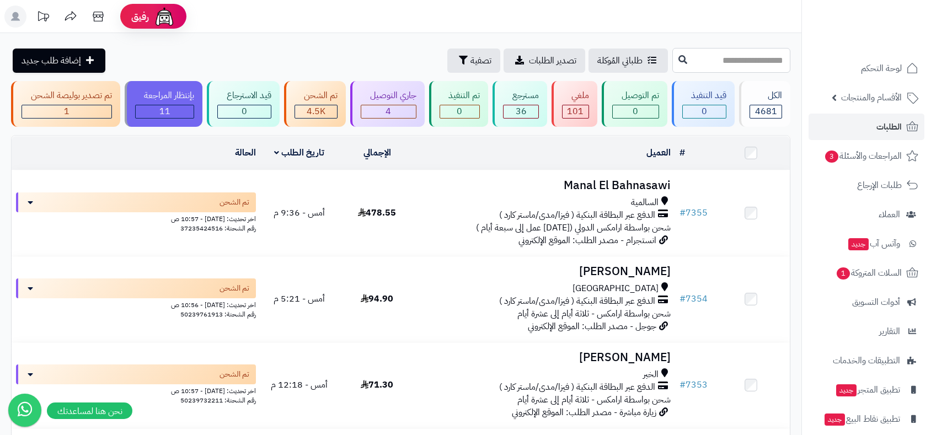
click at [684, 60] on input "text" at bounding box center [732, 60] width 118 height 25
type input "****"
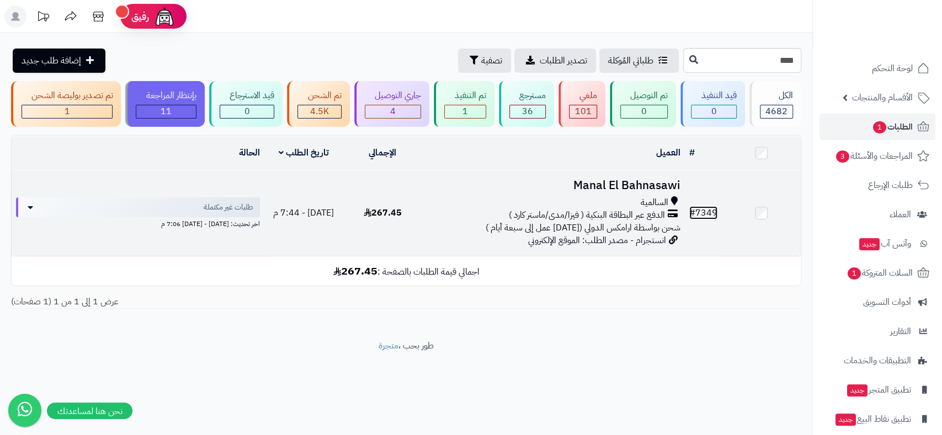
click at [711, 212] on link "# 7349" at bounding box center [703, 212] width 28 height 13
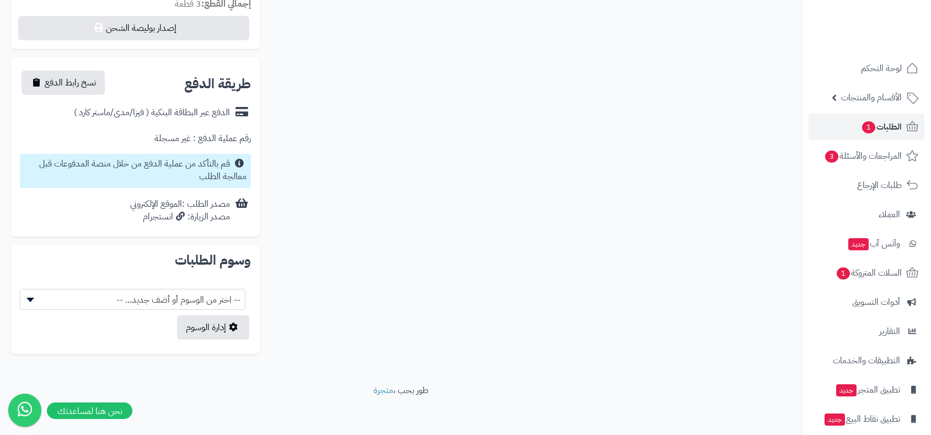
scroll to position [433, 0]
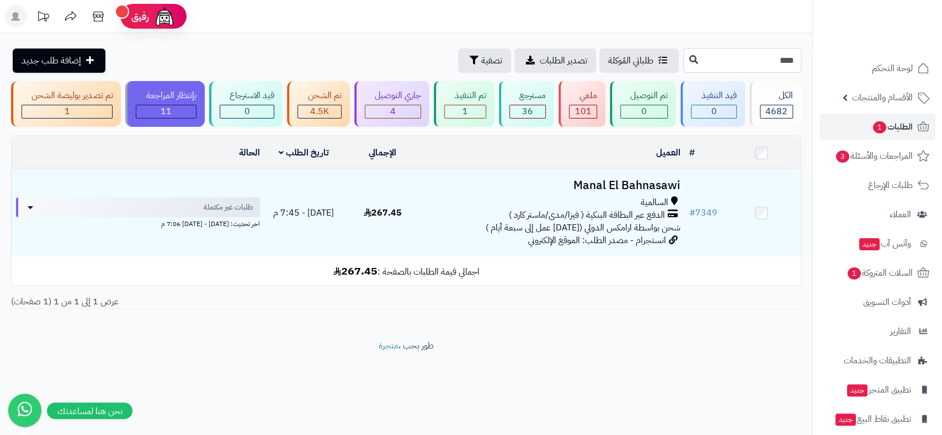
drag, startPoint x: 788, startPoint y: 62, endPoint x: 796, endPoint y: 60, distance: 8.6
click at [796, 60] on input "****" at bounding box center [742, 60] width 118 height 25
type input "****"
click at [689, 61] on icon at bounding box center [693, 59] width 9 height 9
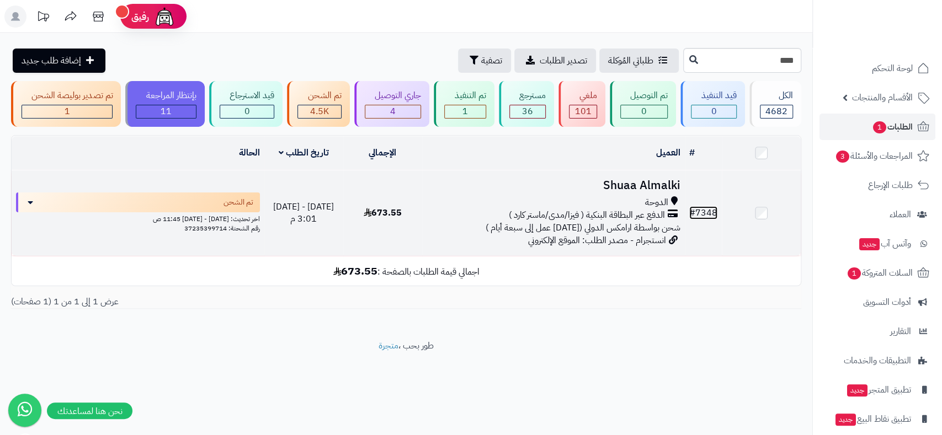
click at [706, 206] on link "# 7348" at bounding box center [703, 212] width 28 height 13
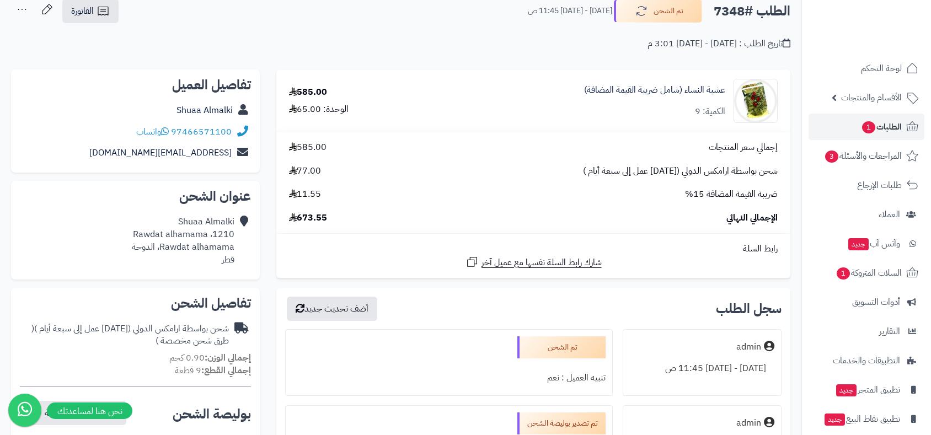
scroll to position [61, 0]
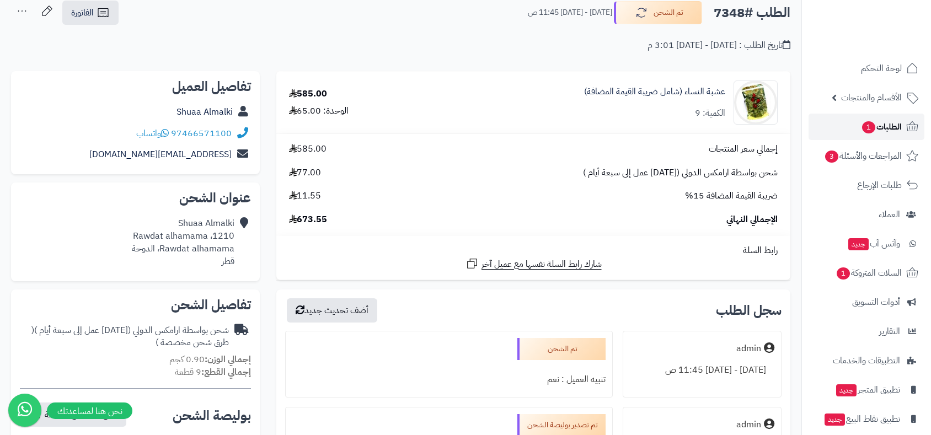
click at [884, 129] on span "الطلبات 1" at bounding box center [881, 126] width 41 height 15
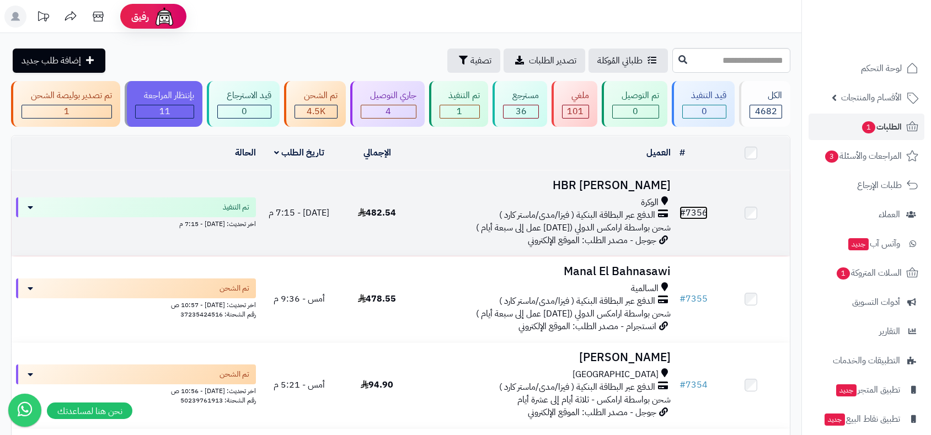
click at [700, 211] on link "# 7356" at bounding box center [694, 212] width 28 height 13
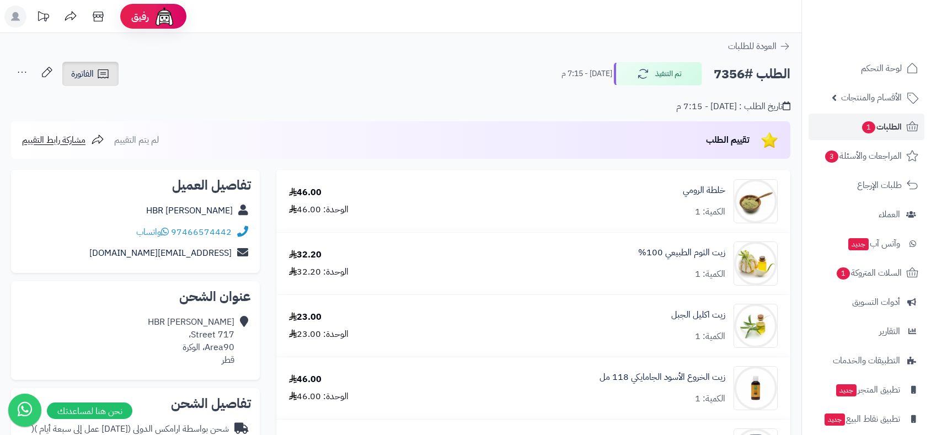
click at [89, 79] on span "الفاتورة" at bounding box center [82, 73] width 23 height 13
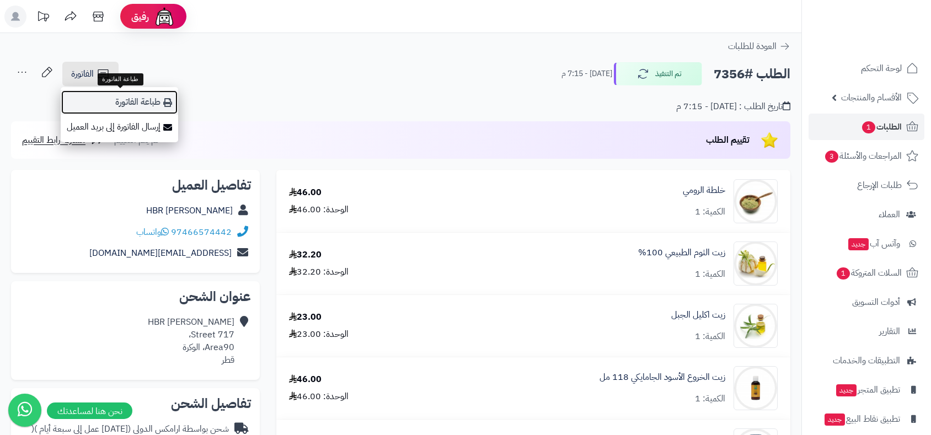
click at [141, 102] on link "طباعة الفاتورة" at bounding box center [120, 102] width 118 height 25
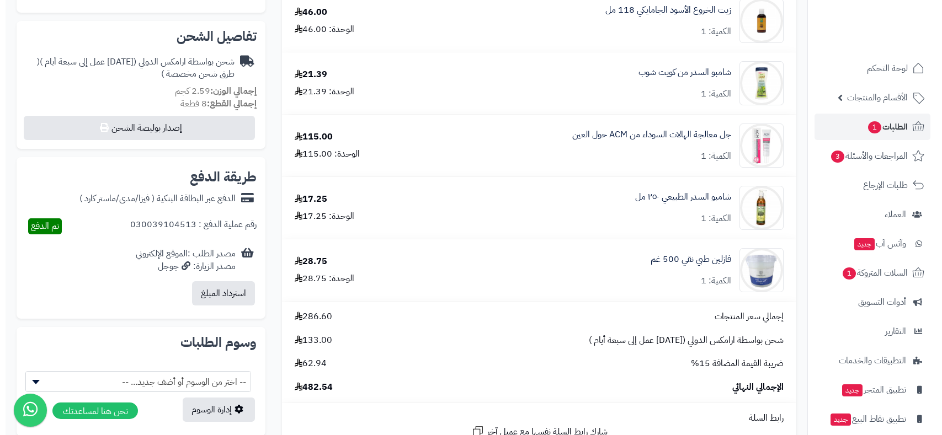
scroll to position [306, 0]
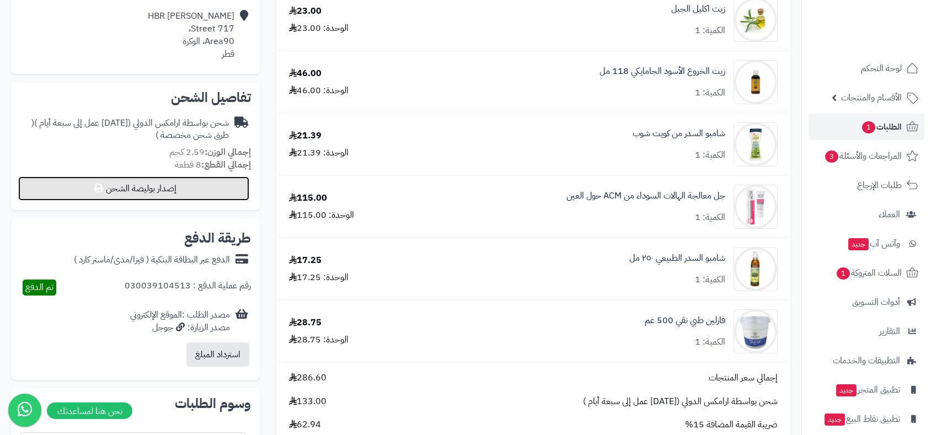
click at [225, 187] on button "إصدار بوليصة الشحن" at bounding box center [133, 189] width 231 height 24
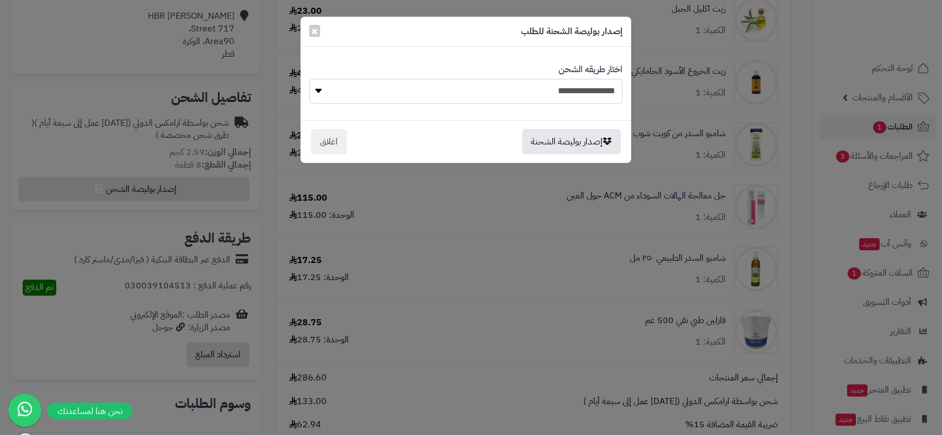
click at [593, 84] on select "**********" at bounding box center [465, 91] width 313 height 25
select select "******"
click at [309, 79] on select "**********" at bounding box center [465, 91] width 313 height 25
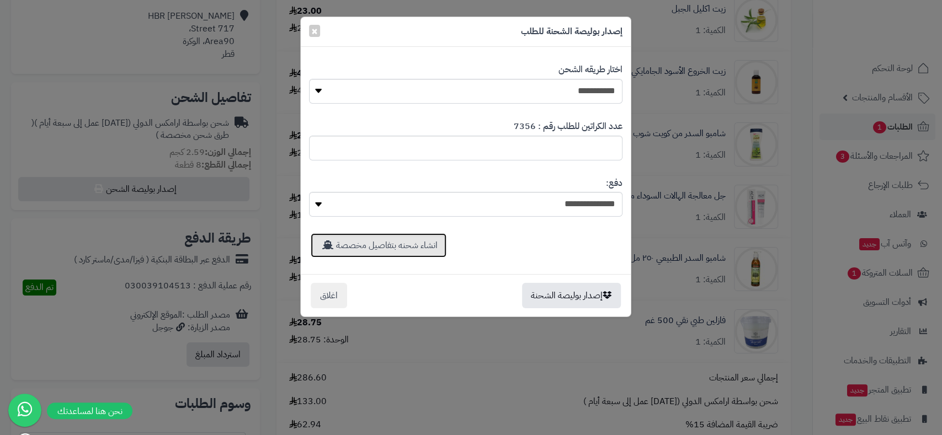
click at [397, 248] on link "انشاء شحنه بتفاصيل مخصصة" at bounding box center [379, 245] width 136 height 24
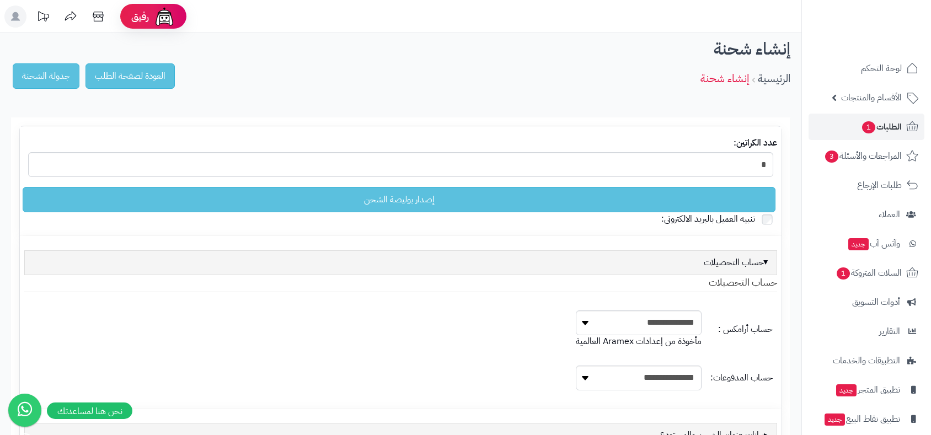
select select
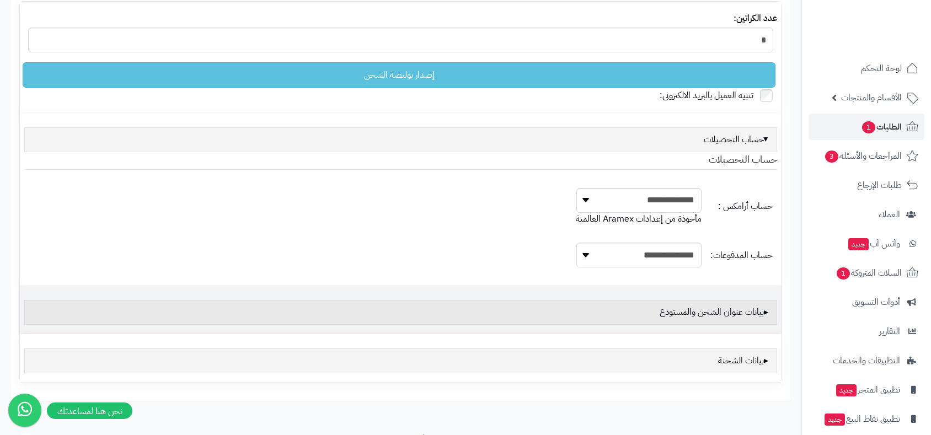
scroll to position [174, 0]
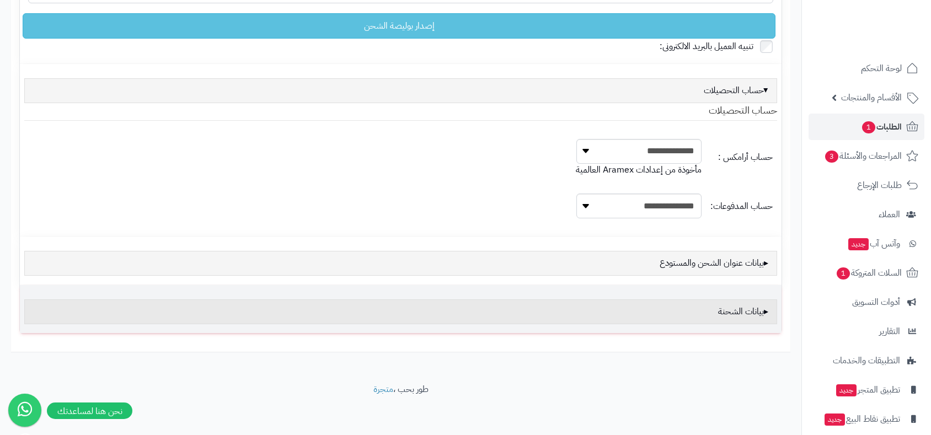
click at [701, 311] on div "بيانات الشحنة" at bounding box center [400, 312] width 753 height 25
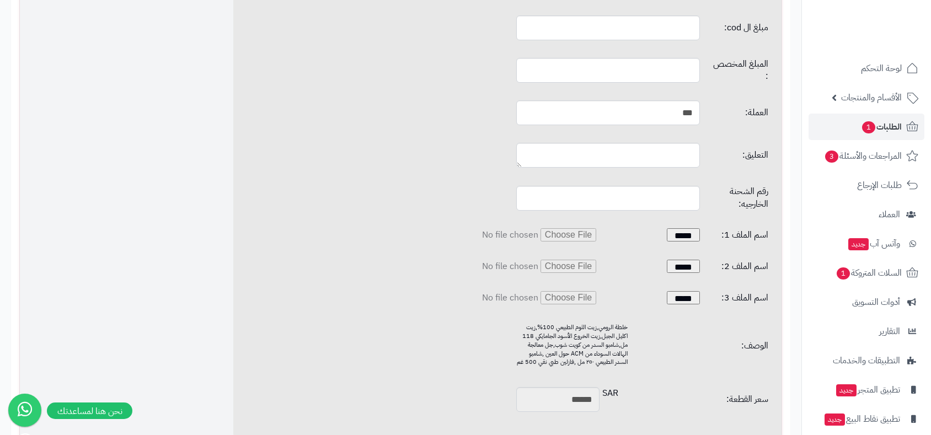
scroll to position [726, 0]
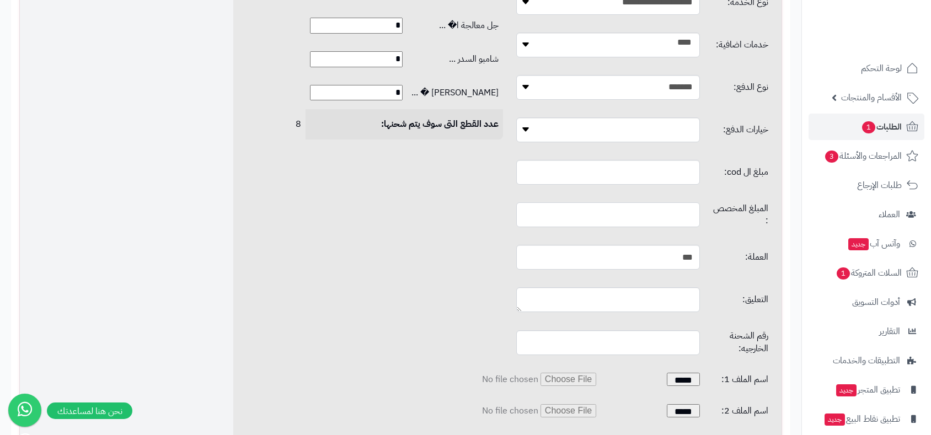
click at [627, 213] on input "text" at bounding box center [608, 215] width 184 height 25
type input "*"
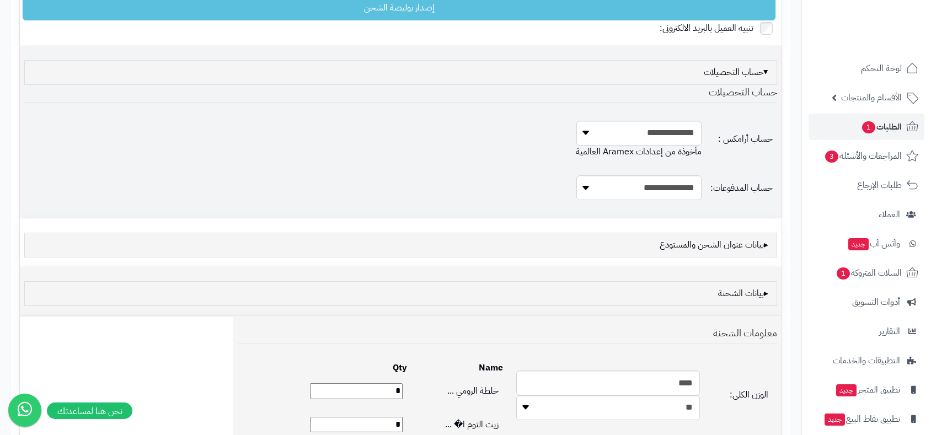
scroll to position [51, 0]
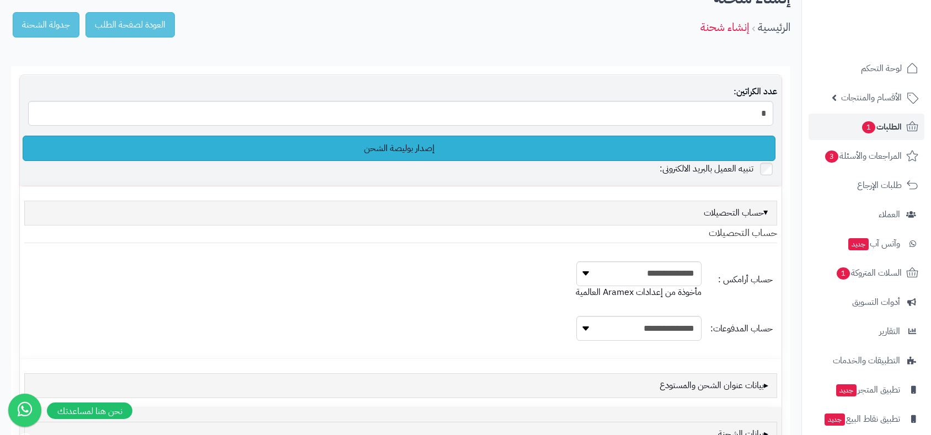
click at [419, 151] on link "إصدار بوليصة الشحن" at bounding box center [399, 148] width 753 height 25
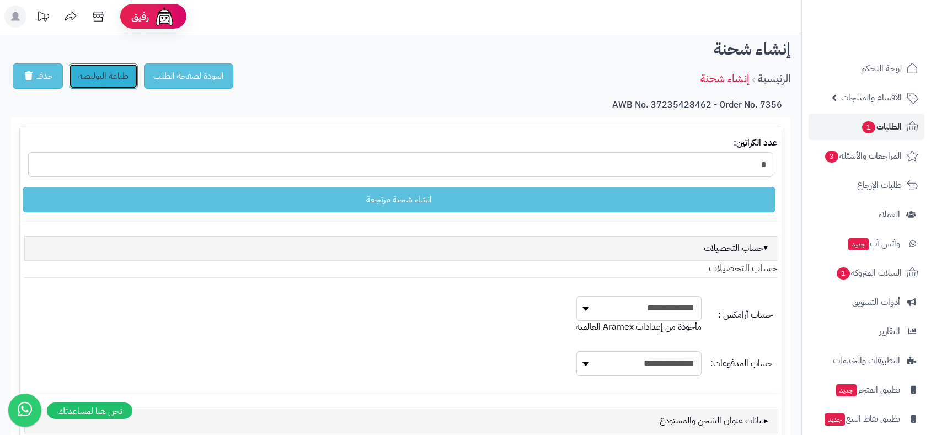
click at [111, 74] on link "طباعة البوليصه" at bounding box center [103, 75] width 69 height 25
click at [892, 131] on span "الطلبات 1" at bounding box center [881, 126] width 41 height 15
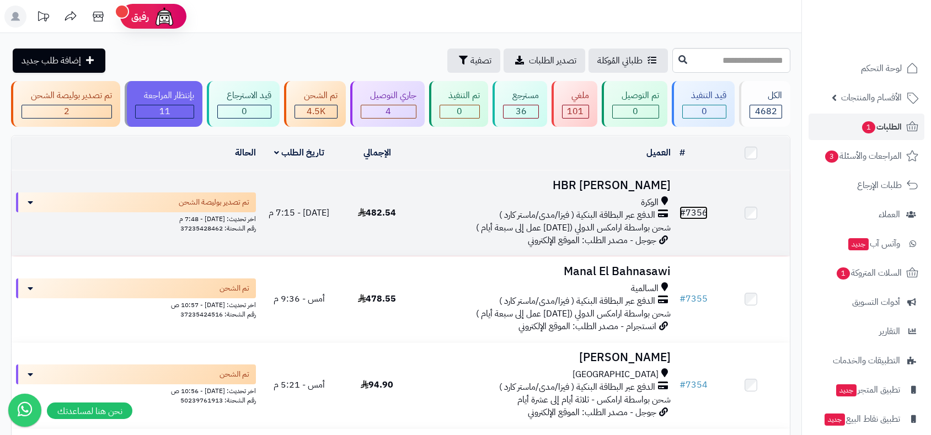
click at [693, 212] on link "# 7356" at bounding box center [694, 212] width 28 height 13
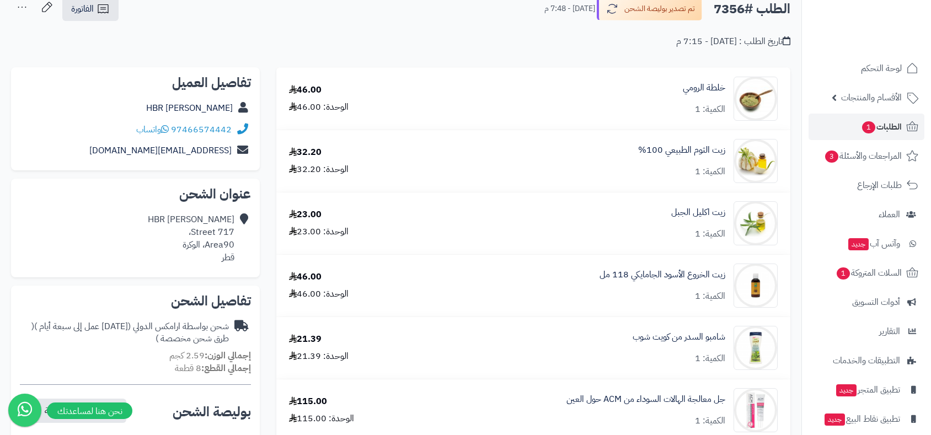
scroll to position [61, 0]
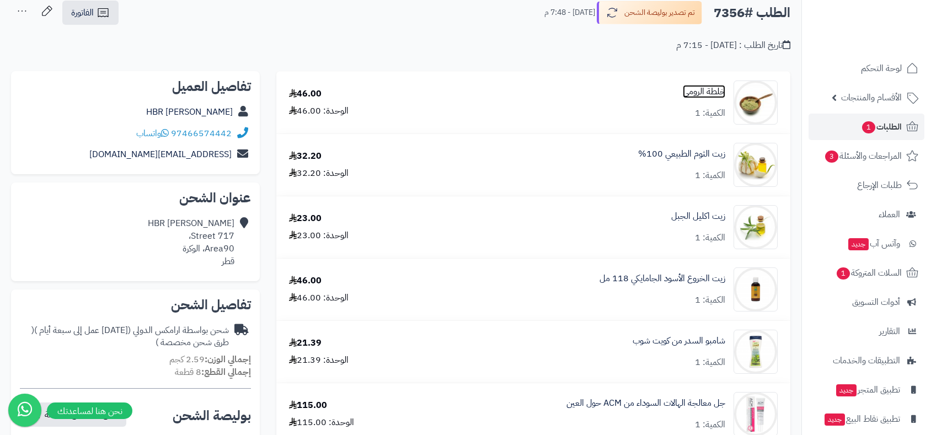
click at [709, 90] on link "خلطة الرومي" at bounding box center [704, 92] width 42 height 13
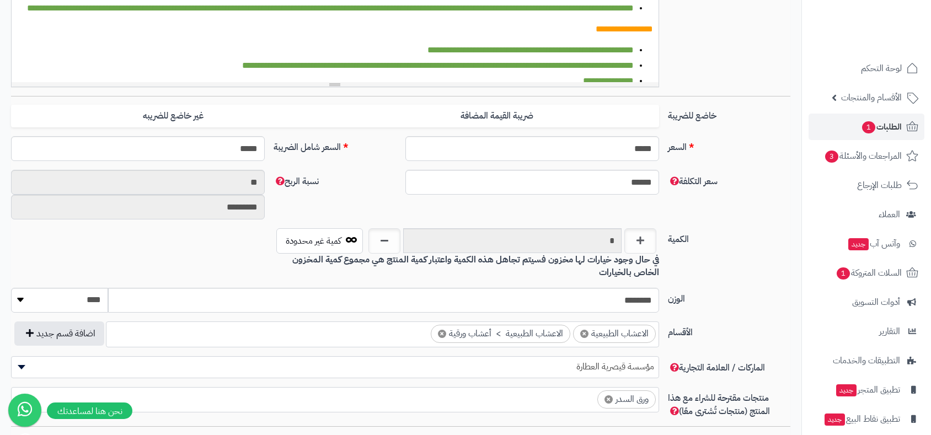
scroll to position [396, 0]
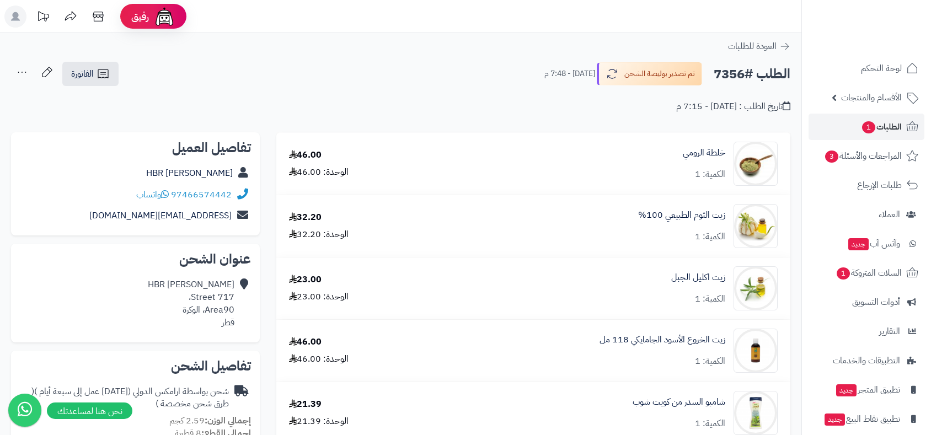
scroll to position [61, 0]
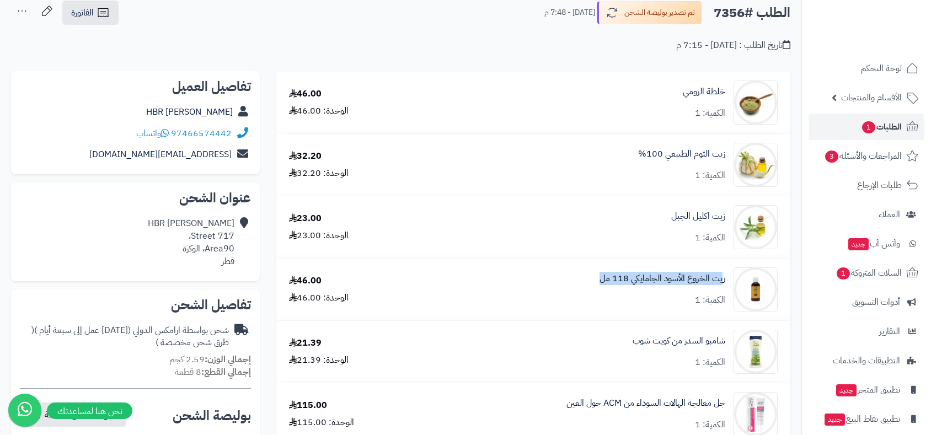
drag, startPoint x: 596, startPoint y: 276, endPoint x: 701, endPoint y: 280, distance: 104.9
click at [722, 125] on div "زيت الخروع الأسود الجامايكي 118 مل الكمية: 1" at bounding box center [604, 103] width 363 height 44
click at [733, 125] on div "زيت الخروع الأسود الجامايكي 118 مل الكمية: 1" at bounding box center [604, 103] width 363 height 44
drag, startPoint x: 600, startPoint y: 279, endPoint x: 728, endPoint y: 281, distance: 128.6
click at [728, 125] on div "زيت الخروع الأسود الجامايكي 118 مل الكمية: 1" at bounding box center [604, 103] width 363 height 44
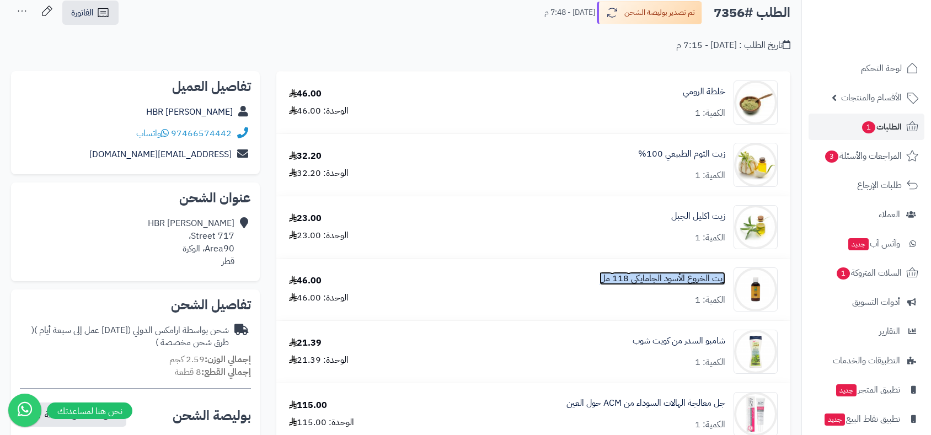
copy link "زيت الخروع الأسود الجامايكي 118 مل"
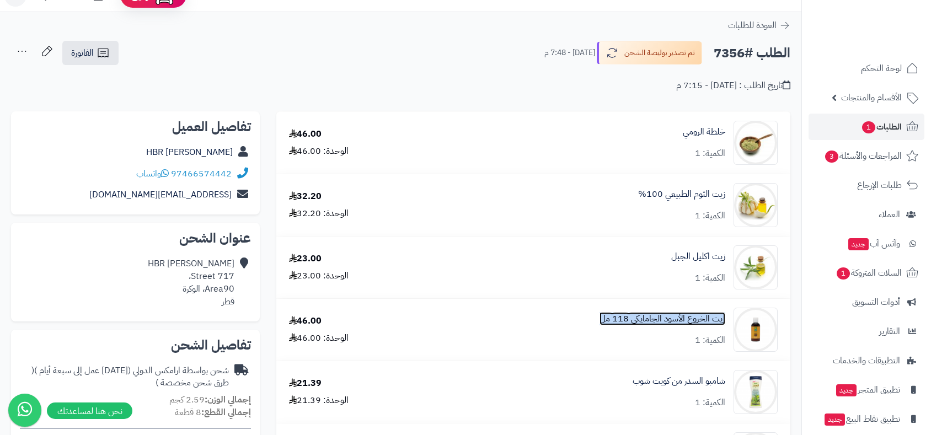
scroll to position [0, 0]
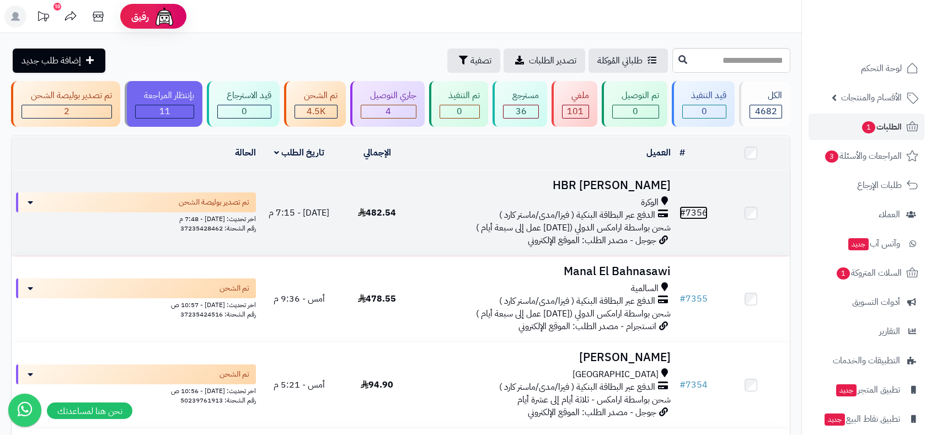
click at [701, 208] on link "# 7356" at bounding box center [694, 212] width 28 height 13
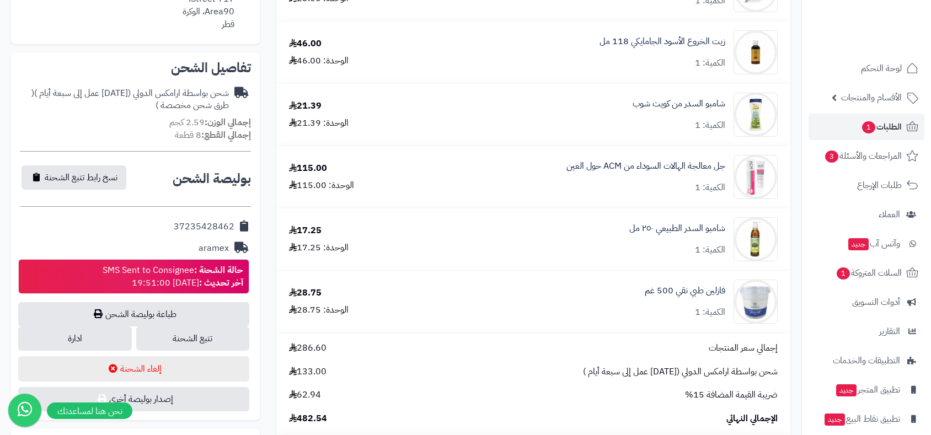
scroll to position [306, 0]
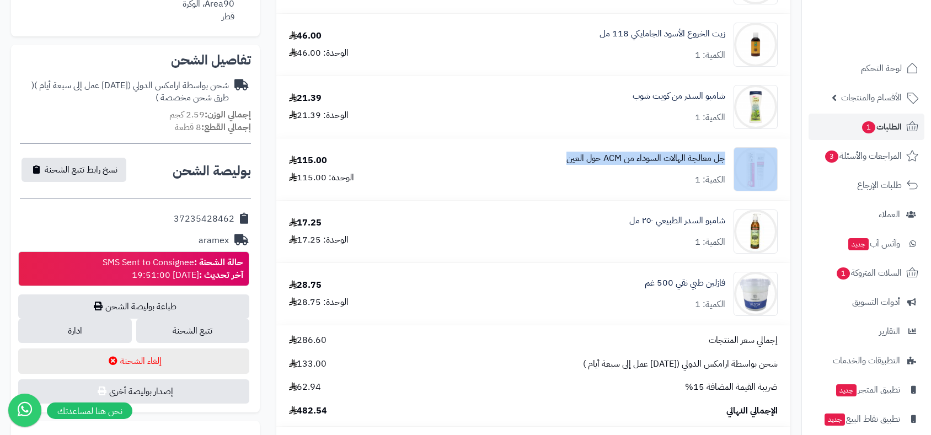
drag, startPoint x: 542, startPoint y: 161, endPoint x: 687, endPoint y: 154, distance: 144.7
copy div "جل معالجة الهالات السوداء من ACM حول العين"
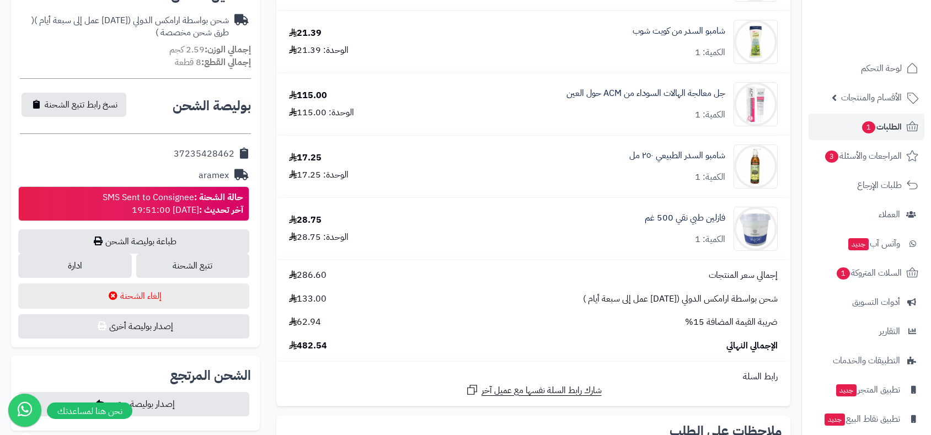
scroll to position [126, 0]
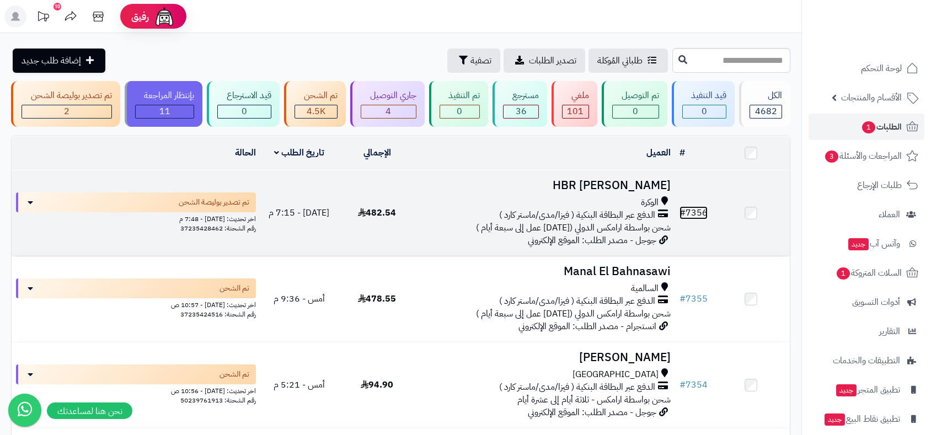
click at [706, 215] on link "# 7356" at bounding box center [694, 212] width 28 height 13
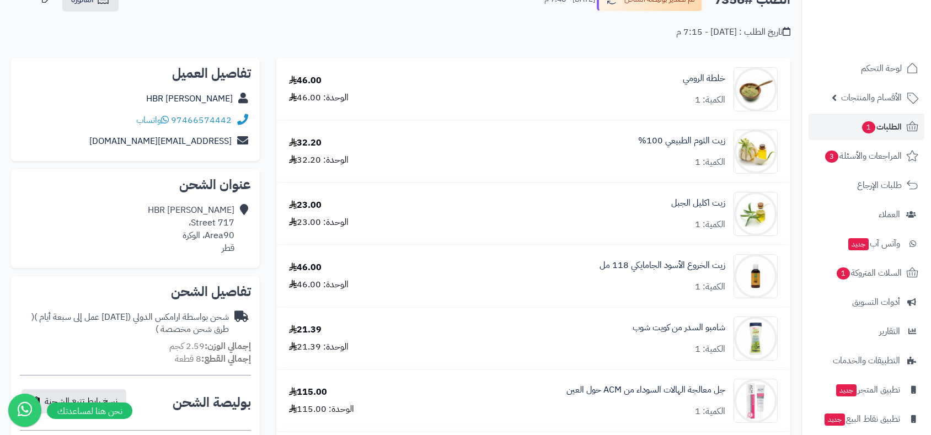
scroll to position [61, 0]
